Goal: Information Seeking & Learning: Learn about a topic

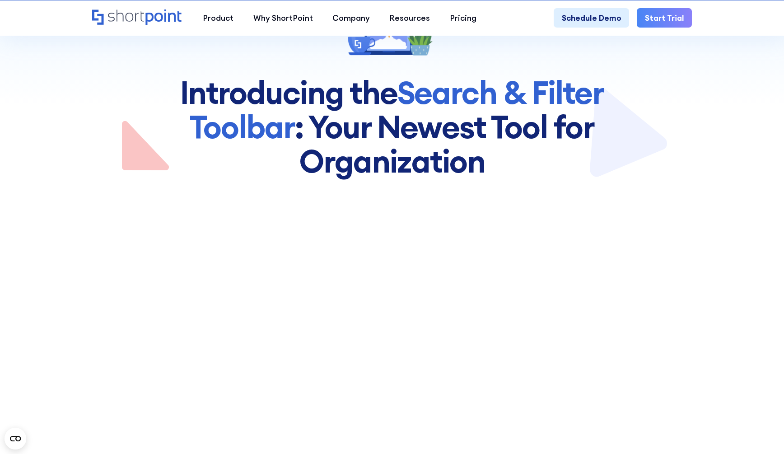
scroll to position [339, 0]
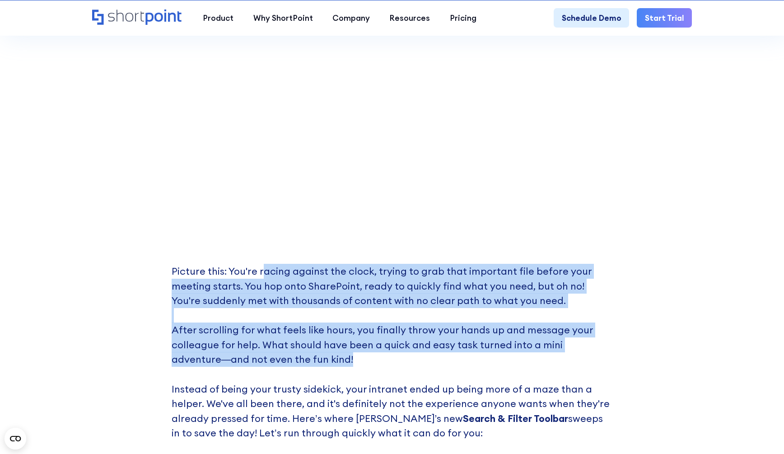
drag, startPoint x: 270, startPoint y: 280, endPoint x: 381, endPoint y: 372, distance: 144.7
click at [381, 372] on p "Picture this: You're racing against the clock, trying to grab that important fi…" at bounding box center [392, 359] width 441 height 191
click at [382, 372] on p "Picture this: You're racing against the clock, trying to grab that important fi…" at bounding box center [392, 359] width 441 height 191
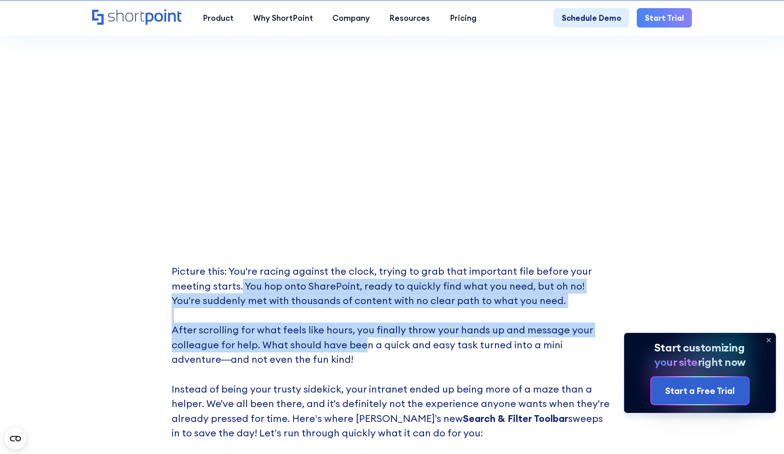
drag, startPoint x: 348, startPoint y: 353, endPoint x: 239, endPoint y: 287, distance: 127.3
click at [239, 288] on p "Picture this: You're racing against the clock, trying to grab that important fi…" at bounding box center [392, 359] width 441 height 191
click at [239, 287] on p "Picture this: You're racing against the clock, trying to grab that important fi…" at bounding box center [392, 359] width 441 height 191
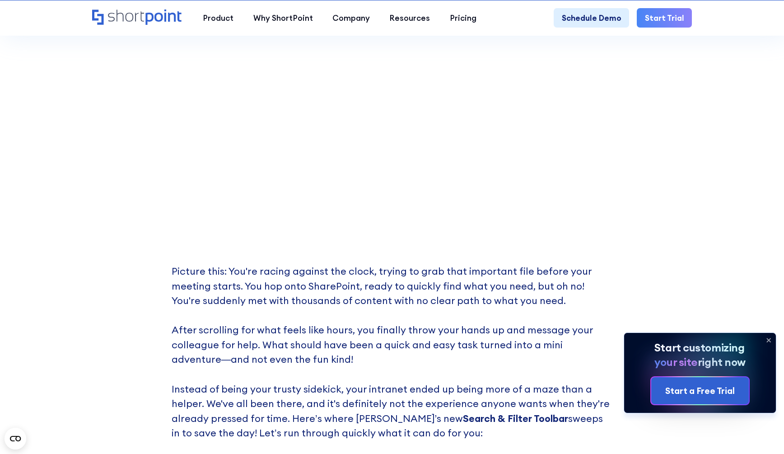
click at [767, 339] on icon at bounding box center [769, 340] width 14 height 14
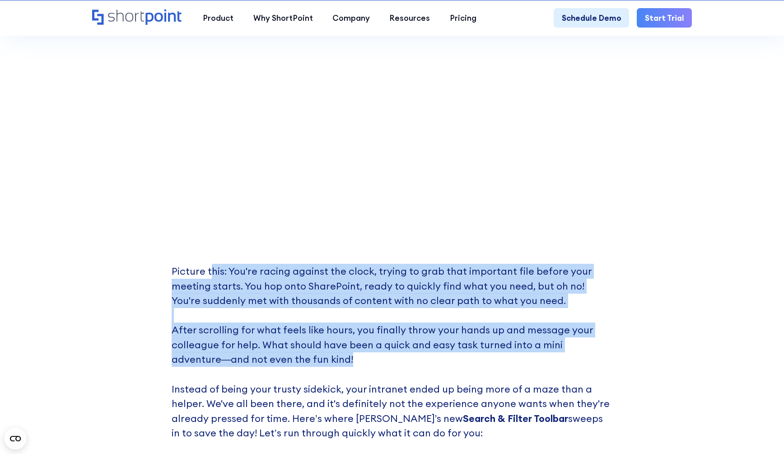
drag, startPoint x: 209, startPoint y: 273, endPoint x: 401, endPoint y: 374, distance: 217.4
click at [401, 374] on p "Picture this: You're racing against the clock, trying to grab that important fi…" at bounding box center [392, 359] width 441 height 191
click at [401, 373] on p "Picture this: You're racing against the clock, trying to grab that important fi…" at bounding box center [392, 359] width 441 height 191
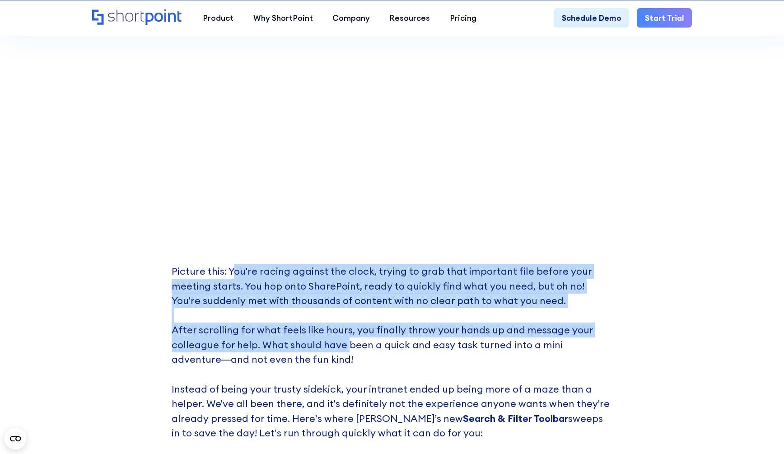
drag, startPoint x: 346, startPoint y: 358, endPoint x: 229, endPoint y: 285, distance: 137.5
click at [229, 285] on p "Picture this: You're racing against the clock, trying to grab that important fi…" at bounding box center [392, 359] width 441 height 191
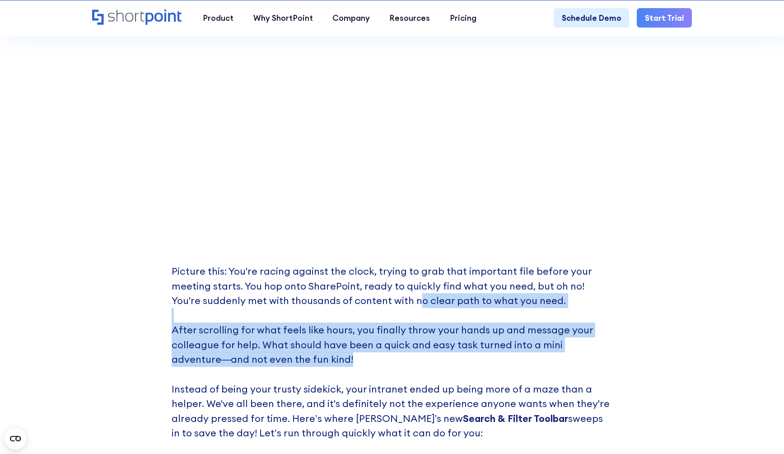
drag, startPoint x: 388, startPoint y: 301, endPoint x: 528, endPoint y: 369, distance: 154.5
click at [528, 369] on p "Picture this: You're racing against the clock, trying to grab that important fi…" at bounding box center [392, 359] width 441 height 191
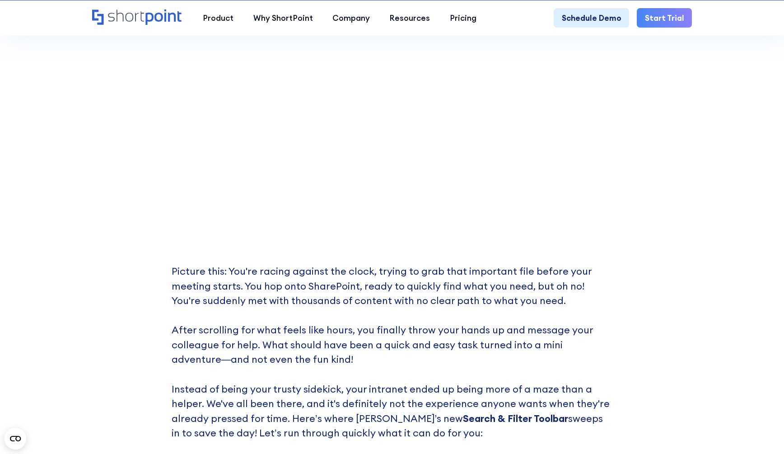
scroll to position [452, 0]
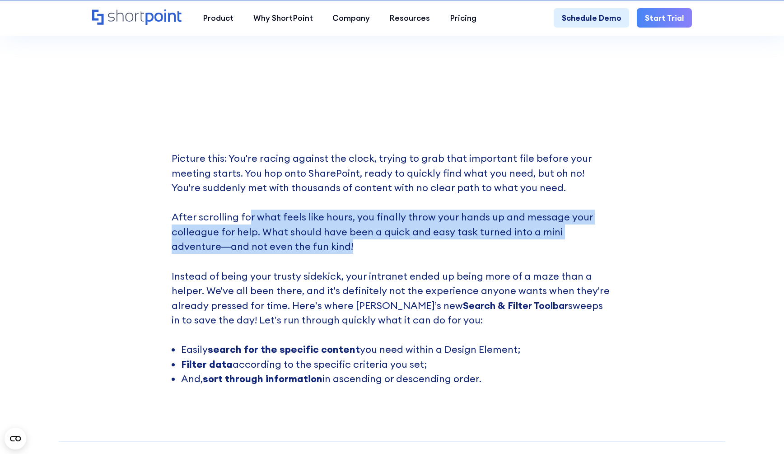
drag, startPoint x: 246, startPoint y: 221, endPoint x: 327, endPoint y: 257, distance: 88.8
click at [327, 257] on p "Picture this: You're racing against the clock, trying to grab that important fi…" at bounding box center [392, 246] width 441 height 191
drag, startPoint x: 327, startPoint y: 257, endPoint x: 168, endPoint y: 226, distance: 162.4
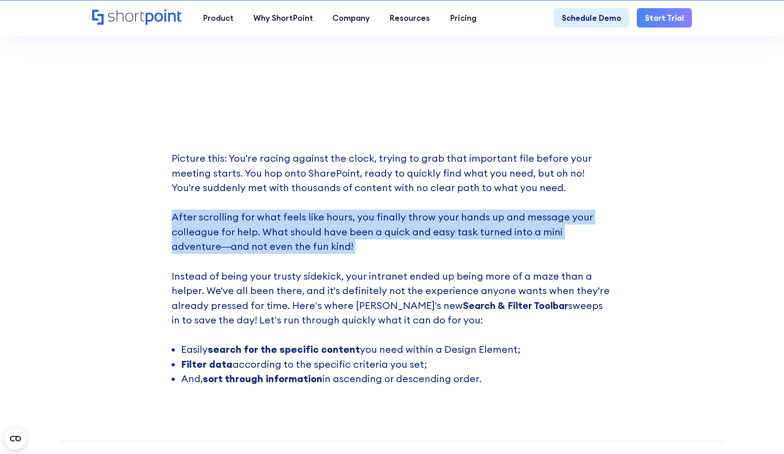
click at [278, 243] on p "Picture this: You're racing against the clock, trying to grab that important fi…" at bounding box center [392, 246] width 441 height 191
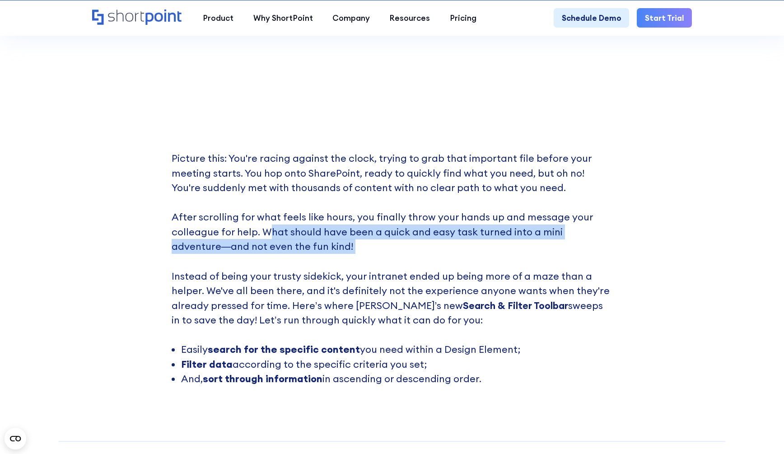
drag, startPoint x: 268, startPoint y: 235, endPoint x: 351, endPoint y: 264, distance: 87.7
click at [351, 264] on p "Picture this: You're racing against the clock, trying to grab that important fi…" at bounding box center [392, 246] width 441 height 191
drag, startPoint x: 274, startPoint y: 278, endPoint x: 514, endPoint y: 395, distance: 267.1
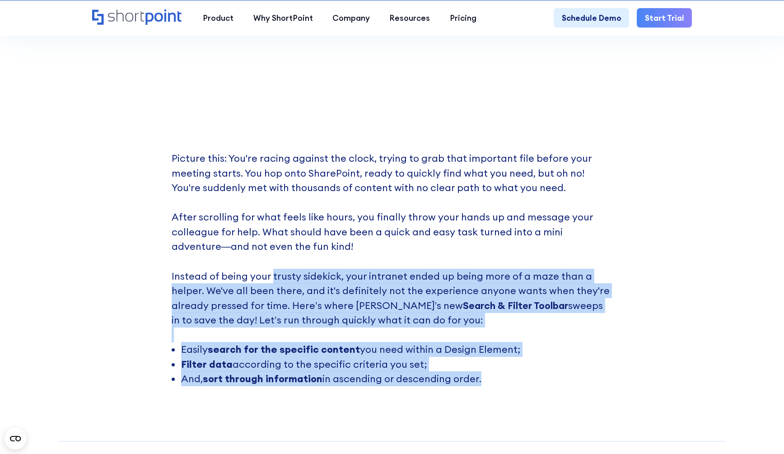
drag, startPoint x: 514, startPoint y: 395, endPoint x: 286, endPoint y: 280, distance: 255.3
click at [286, 280] on p "Picture this: You're racing against the clock, trying to grab that important fi…" at bounding box center [392, 246] width 441 height 191
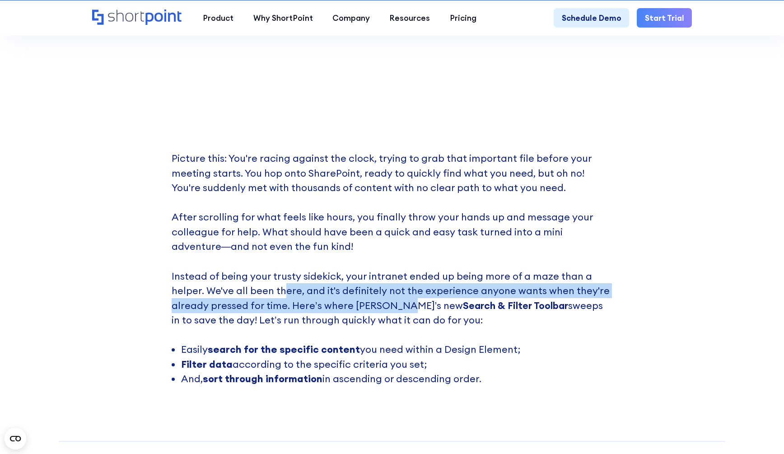
drag, startPoint x: 282, startPoint y: 299, endPoint x: 397, endPoint y: 313, distance: 116.5
click at [397, 313] on p "Picture this: You're racing against the clock, trying to grab that important fi…" at bounding box center [392, 246] width 441 height 191
drag, startPoint x: 334, startPoint y: 313, endPoint x: 487, endPoint y: 325, distance: 153.2
click at [487, 325] on p "Picture this: You're racing against the clock, trying to grab that important fi…" at bounding box center [392, 246] width 441 height 191
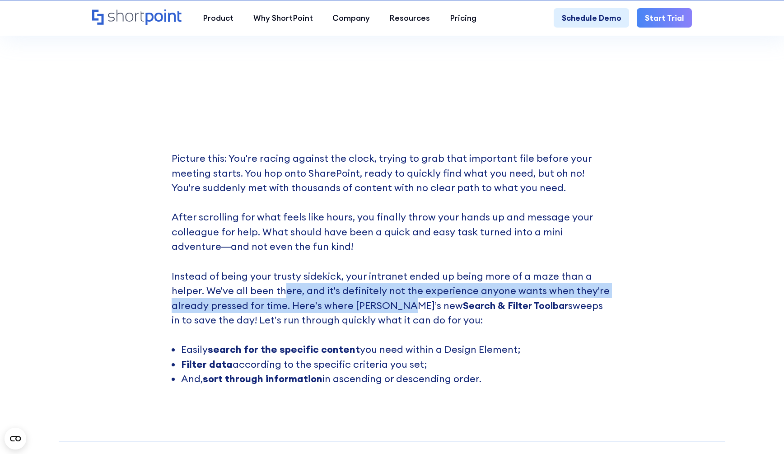
click at [487, 325] on p "Picture this: You're racing against the clock, trying to grab that important fi…" at bounding box center [392, 246] width 441 height 191
drag, startPoint x: 487, startPoint y: 325, endPoint x: 437, endPoint y: 315, distance: 51.2
click at [437, 315] on p "Picture this: You're racing against the clock, trying to grab that important fi…" at bounding box center [392, 246] width 441 height 191
click at [463, 312] on strong "Search & Filter Toolbar" at bounding box center [515, 305] width 105 height 13
drag, startPoint x: 276, startPoint y: 325, endPoint x: 491, endPoint y: 384, distance: 222.1
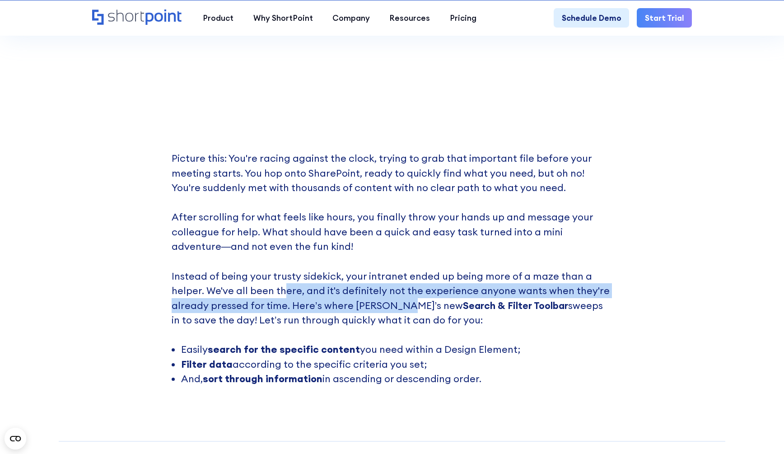
click at [491, 384] on div "Picture this: You're racing against the clock, trying to grab that important fi…" at bounding box center [392, 268] width 441 height 235
click at [491, 384] on li "And, sort through information in ascending or descending order." at bounding box center [396, 378] width 431 height 15
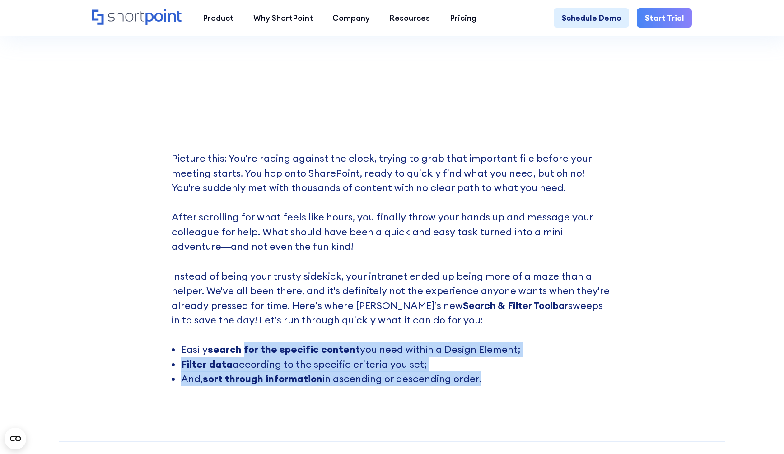
drag, startPoint x: 491, startPoint y: 384, endPoint x: 253, endPoint y: 358, distance: 238.6
click at [253, 358] on ul "Easily search for the specific content you need within a Design Element; Filter…" at bounding box center [392, 364] width 441 height 44
click at [253, 355] on strong "search for the specific content" at bounding box center [284, 349] width 152 height 13
drag, startPoint x: 231, startPoint y: 368, endPoint x: 501, endPoint y: 386, distance: 271.2
click at [501, 386] on ul "Easily search for the specific content you need within a Design Element; Filter…" at bounding box center [392, 364] width 441 height 44
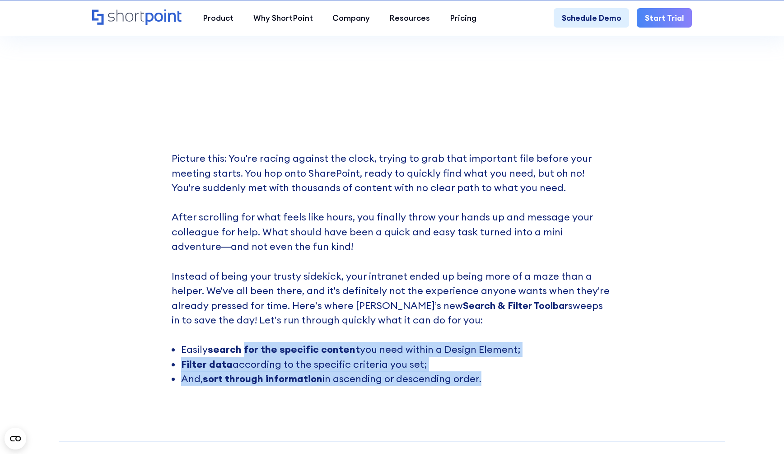
click at [501, 386] on li "And, sort through information in ascending or descending order." at bounding box center [396, 378] width 431 height 15
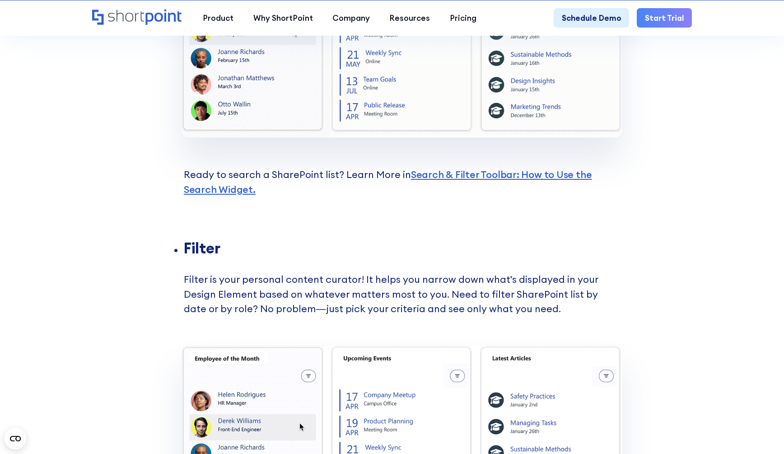
scroll to position [1355, 0]
